Goal: Task Accomplishment & Management: Manage account settings

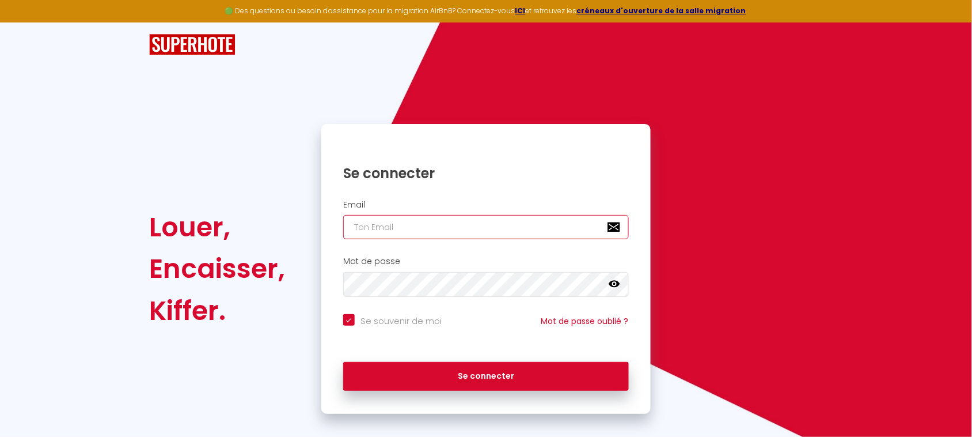
type input "[PHONE_NUMBER]"
checkbox input "true"
click at [419, 230] on input "[PHONE_NUMBER]" at bounding box center [486, 227] width 286 height 24
type input "[EMAIL_ADDRESS][DOMAIN_NAME]"
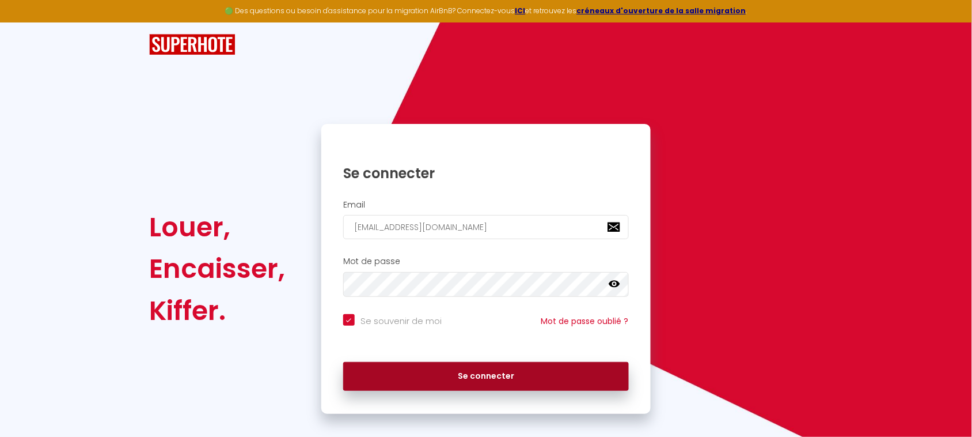
click at [448, 378] on button "Se connecter" at bounding box center [486, 376] width 286 height 29
checkbox input "true"
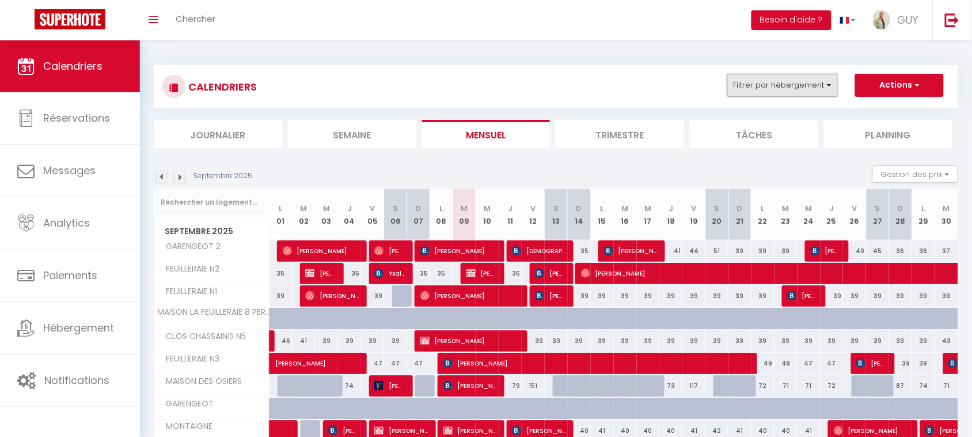
click at [770, 90] on button "Filtrer par hébergement" at bounding box center [783, 85] width 111 height 23
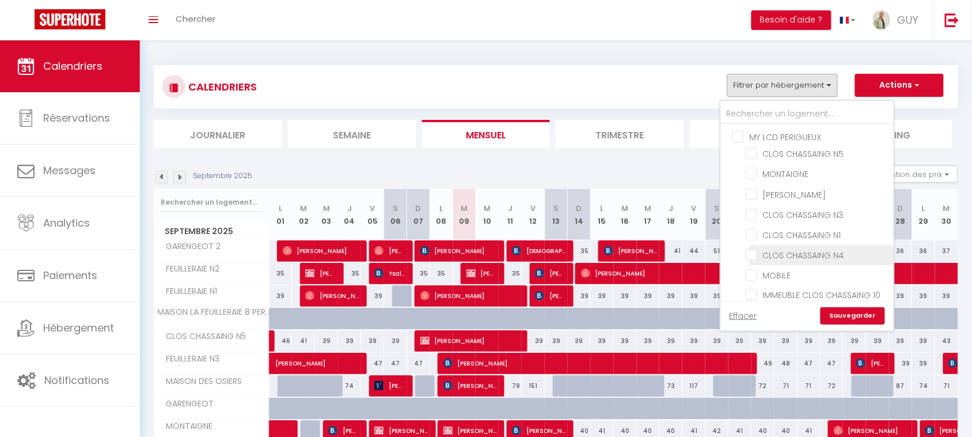
click at [810, 249] on input "CLOS CHASSAING N4" at bounding box center [818, 254] width 144 height 12
checkbox input "true"
checkbox input "false"
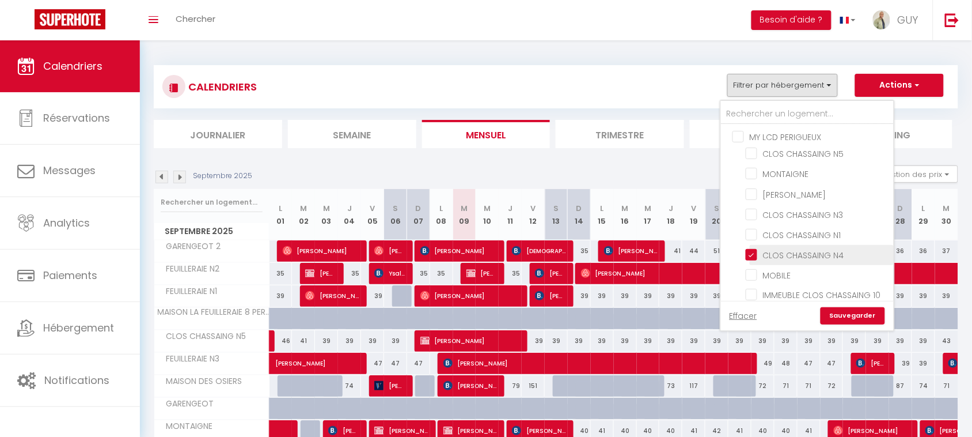
checkbox input "false"
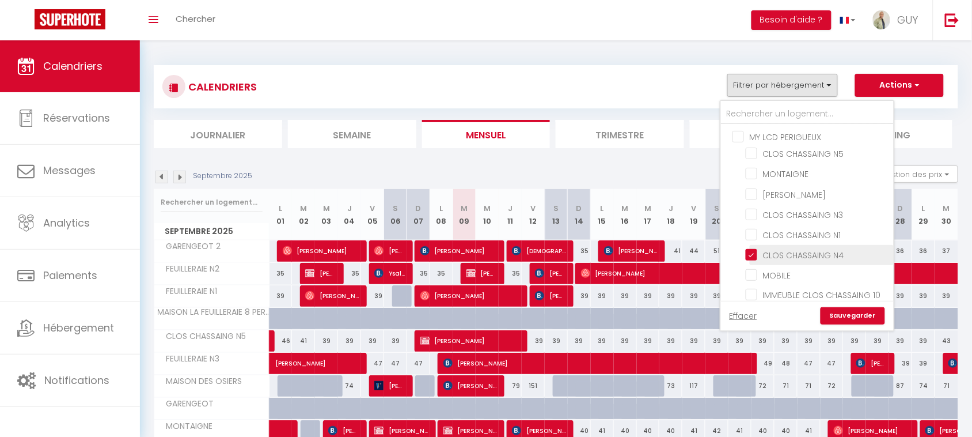
checkbox input "false"
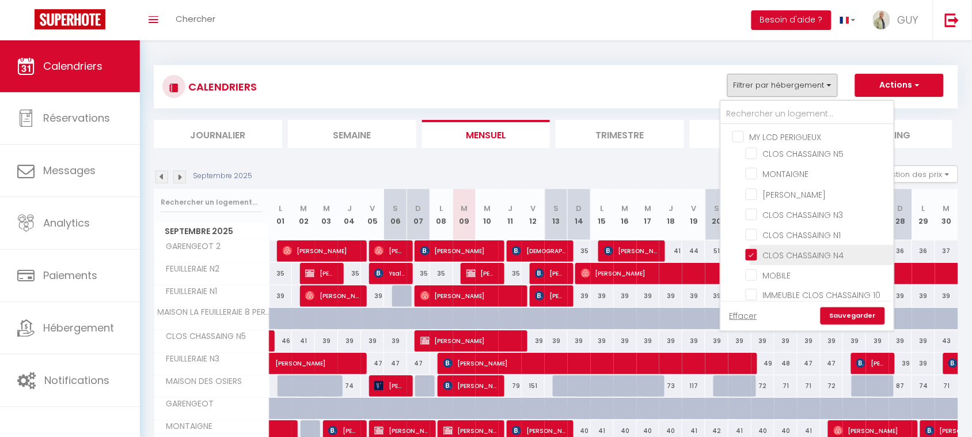
checkbox input "false"
click at [853, 311] on link "Sauvegarder" at bounding box center [853, 315] width 65 height 17
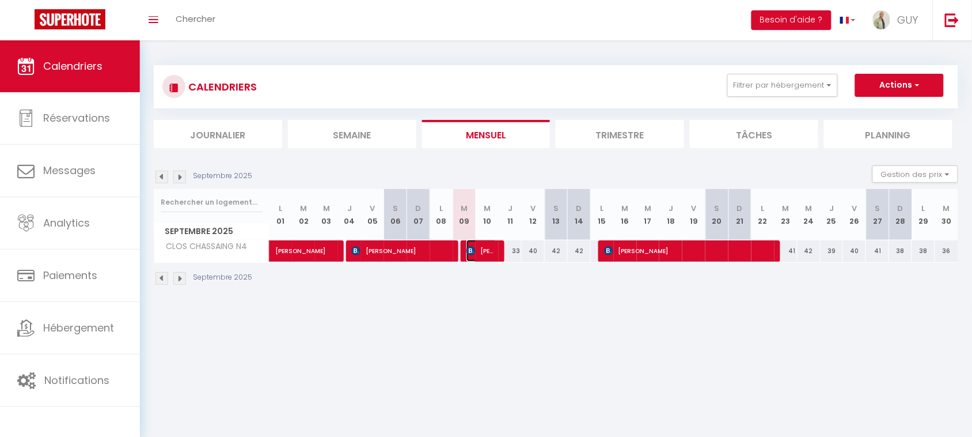
click at [473, 251] on img at bounding box center [471, 250] width 9 height 9
select select "OK"
select select "0"
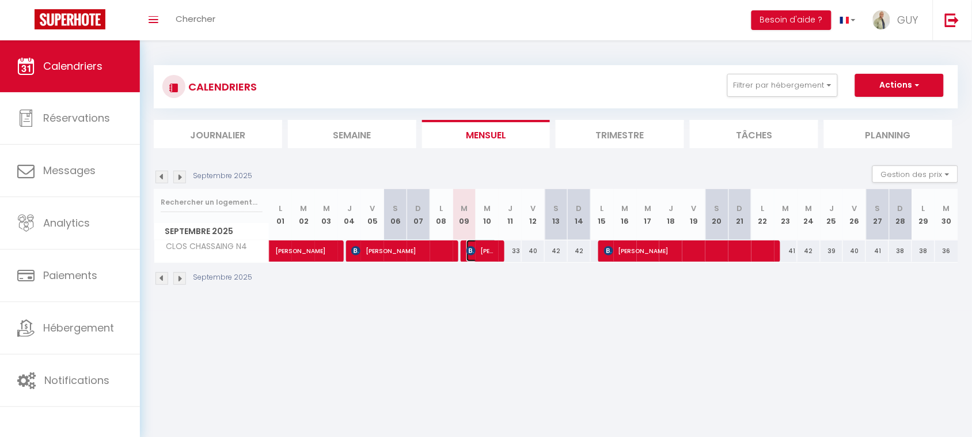
select select "1"
select select
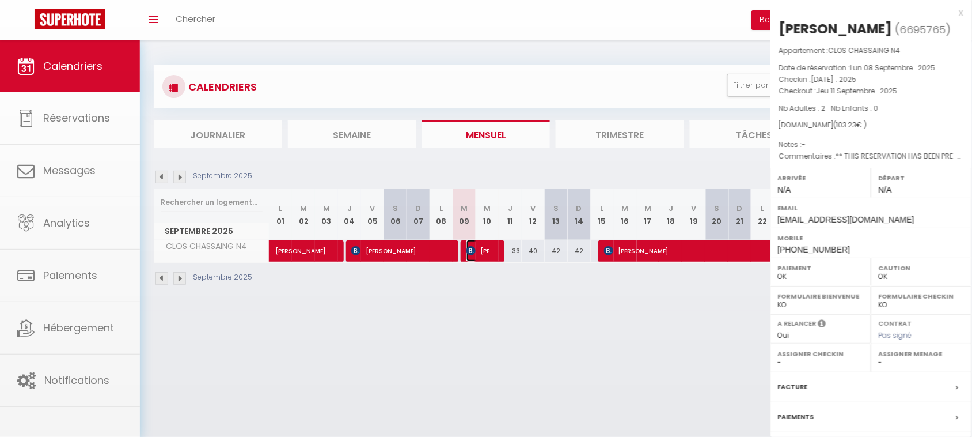
select select "16672"
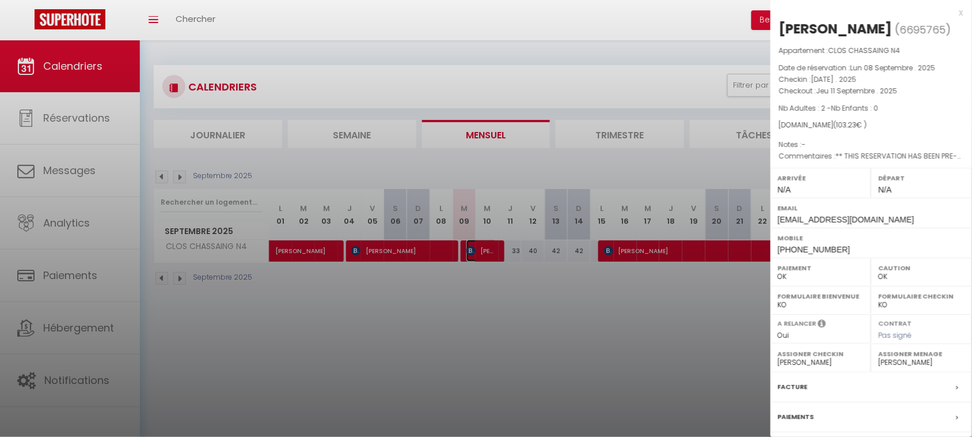
scroll to position [101, 0]
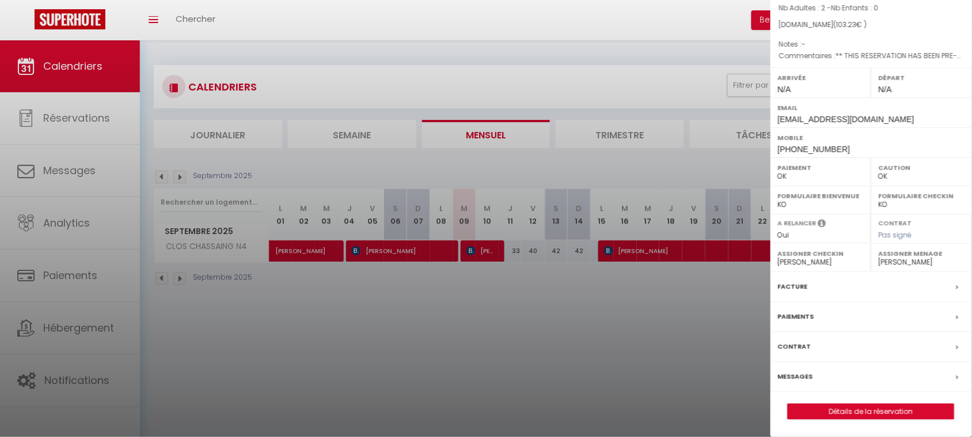
click at [807, 376] on label "Messages" at bounding box center [795, 376] width 35 height 12
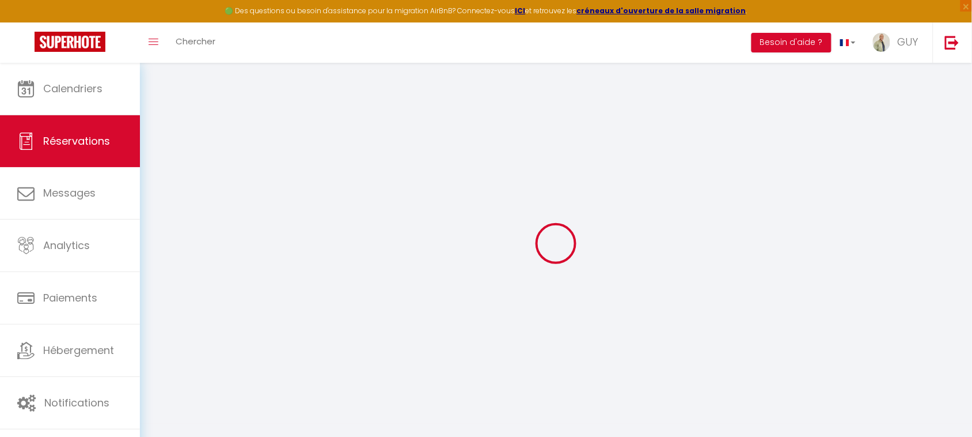
select select
checkbox input "false"
select select
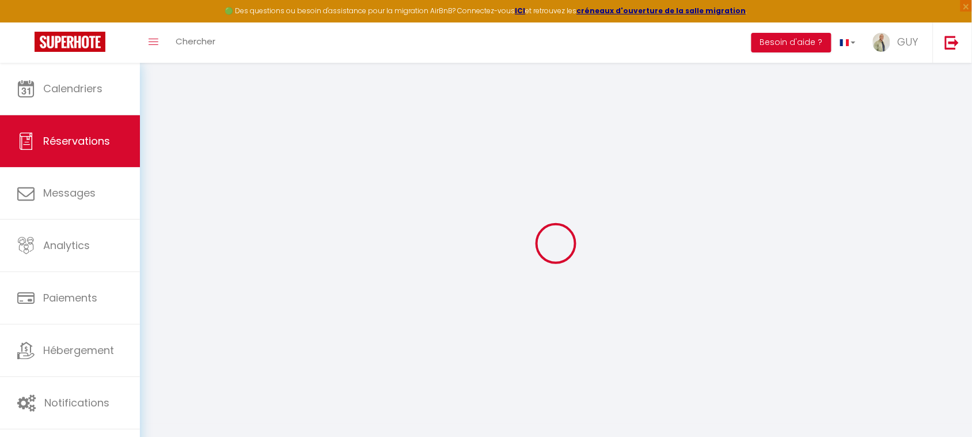
checkbox input "false"
type textarea "** THIS RESERVATION HAS BEEN PRE-PAID ** BOOKING NOTE : Payment charge is EUR 1…"
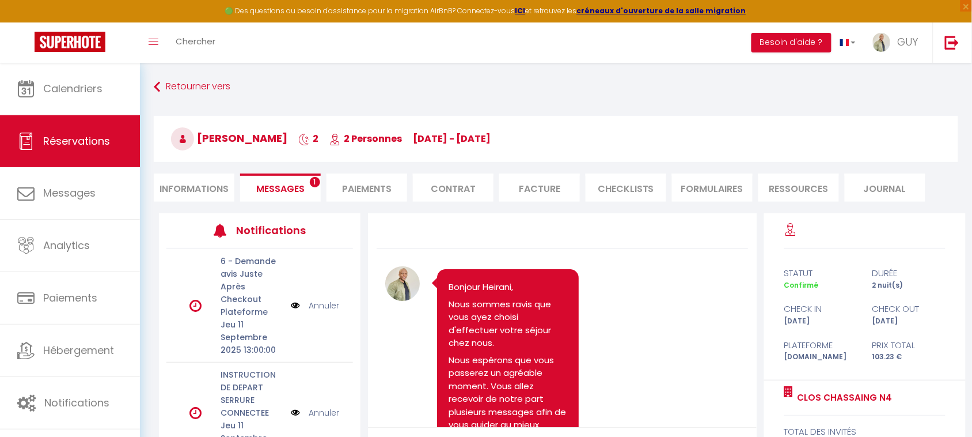
scroll to position [2717, 0]
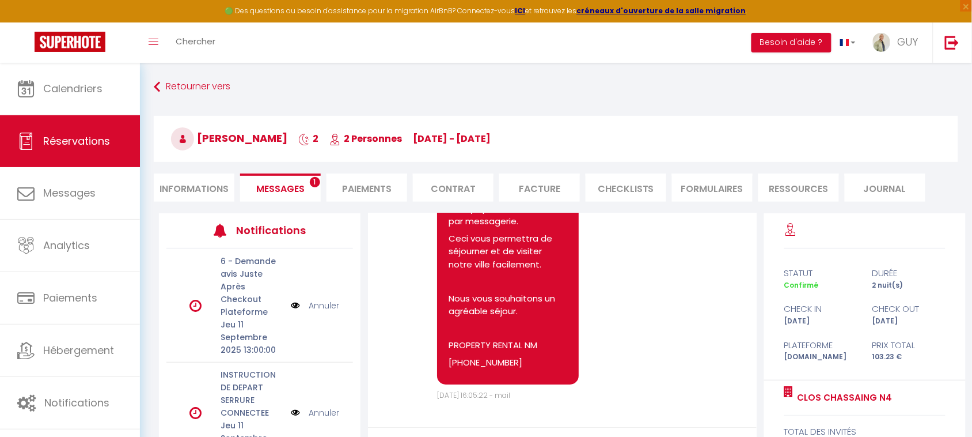
click at [285, 188] on span "Messages" at bounding box center [280, 188] width 48 height 13
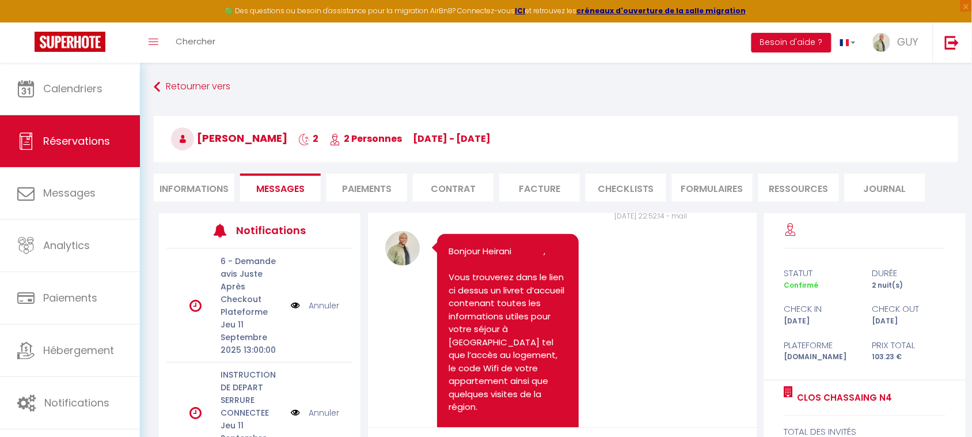
scroll to position [629, 0]
